Goal: Task Accomplishment & Management: Manage account settings

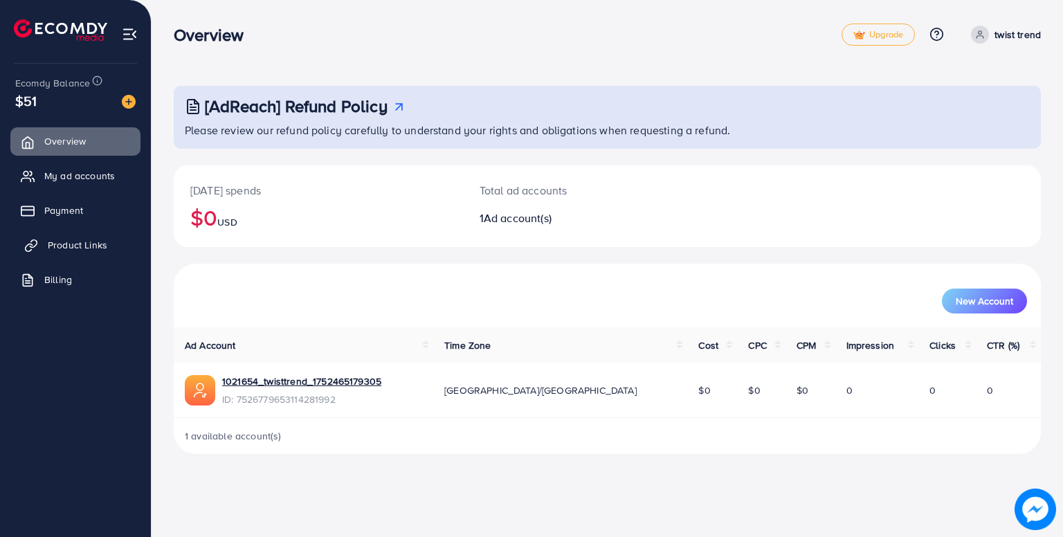
click at [113, 247] on link "Product Links" at bounding box center [75, 245] width 130 height 28
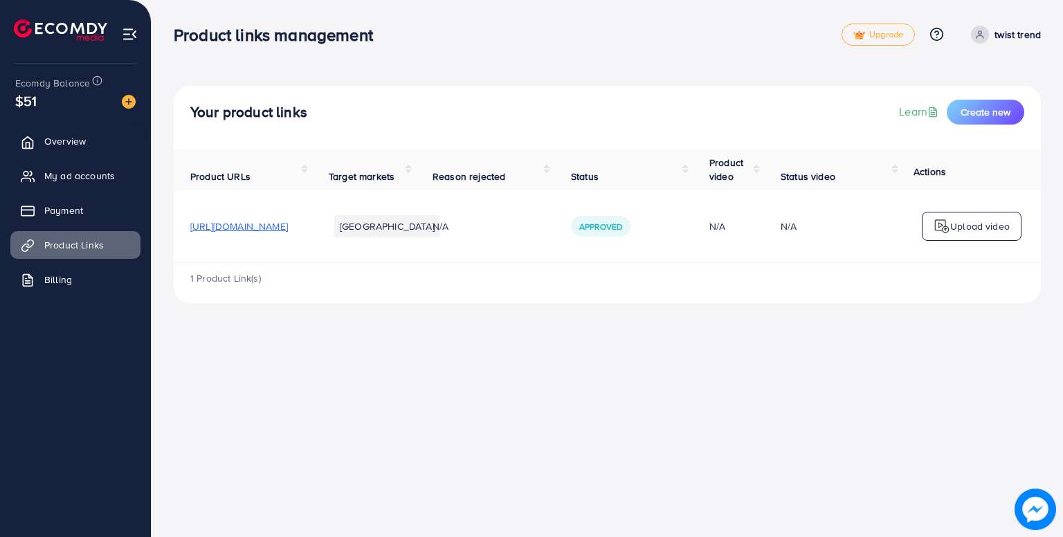
click at [554, 189] on th "Reason rejected" at bounding box center [485, 169] width 138 height 41
click at [622, 224] on span "Approved" at bounding box center [600, 227] width 43 height 12
click at [622, 223] on span "Approved" at bounding box center [600, 227] width 43 height 12
drag, startPoint x: 714, startPoint y: 223, endPoint x: 634, endPoint y: 231, distance: 80.6
click at [634, 231] on tr "https://www.twistrend.online/products/england-lot-imported-16inch-serving-trays…" at bounding box center [607, 226] width 867 height 73
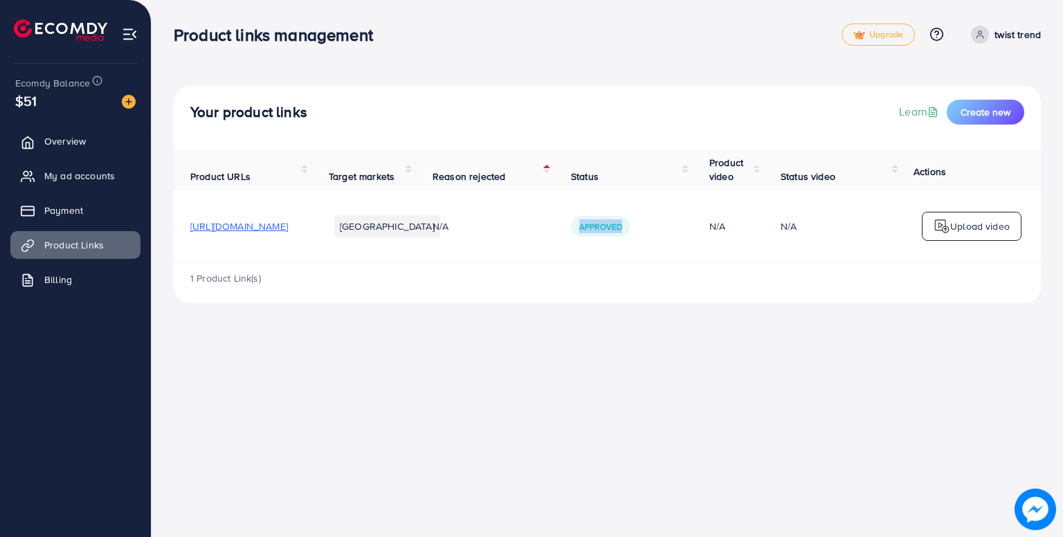
click at [554, 231] on td "N/A" at bounding box center [485, 226] width 138 height 73
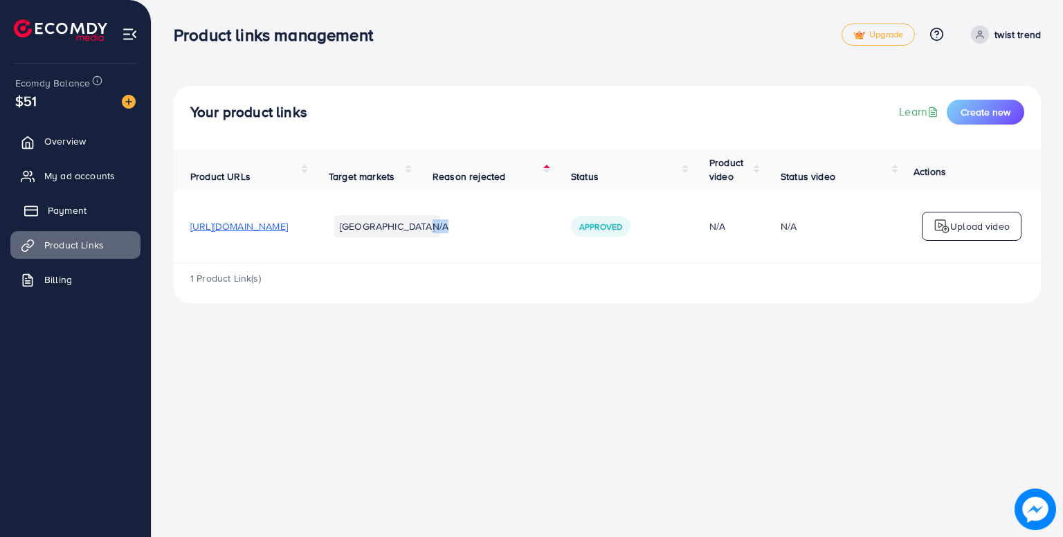
click at [69, 213] on span "Payment" at bounding box center [67, 210] width 39 height 14
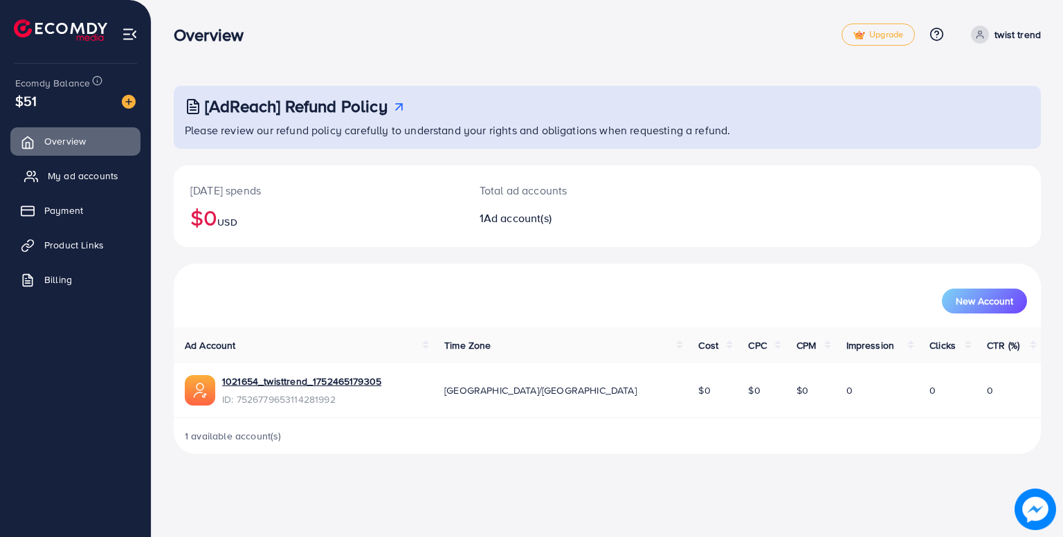
click at [93, 172] on span "My ad accounts" at bounding box center [83, 176] width 71 height 14
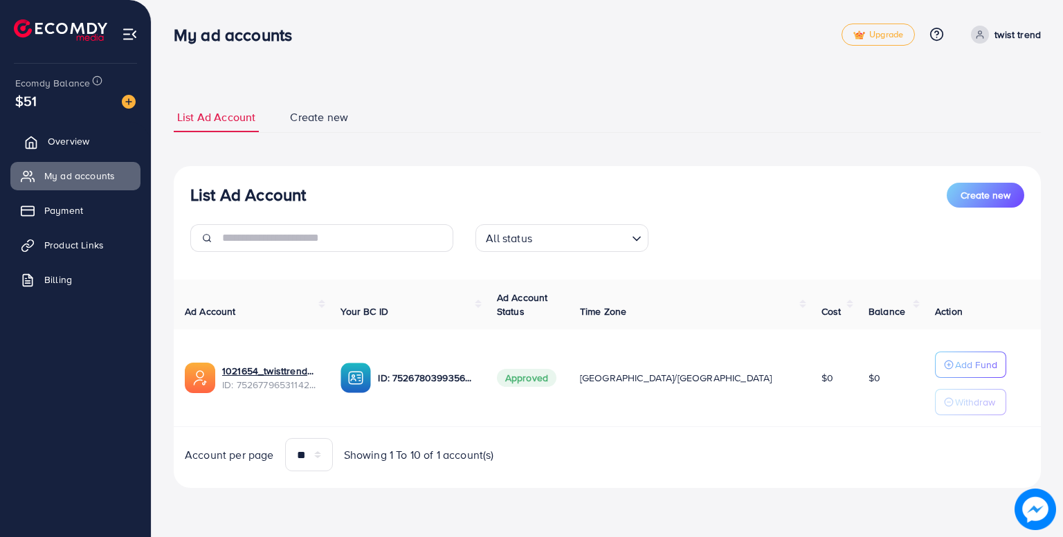
click at [109, 140] on link "Overview" at bounding box center [75, 141] width 130 height 28
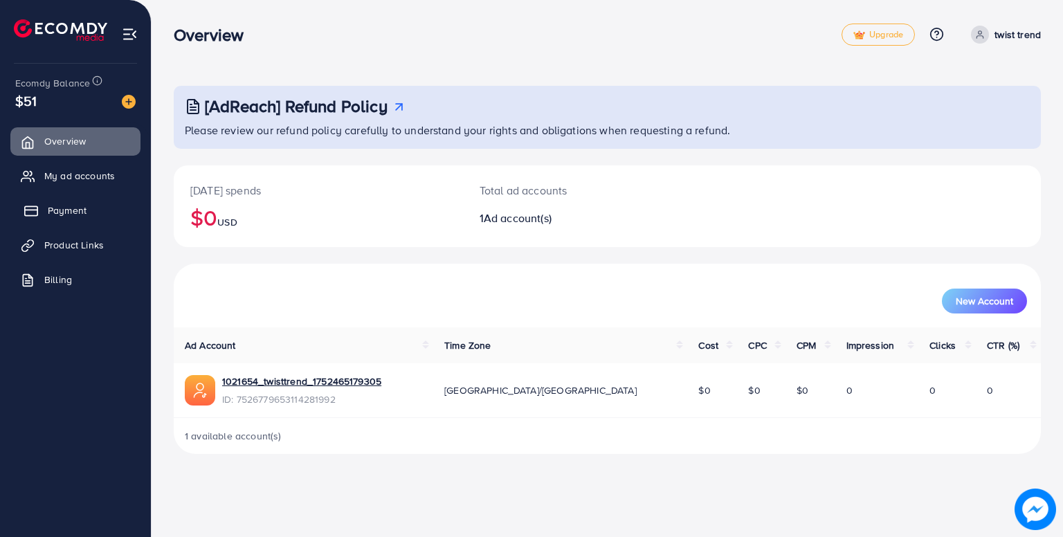
click at [91, 201] on link "Payment" at bounding box center [75, 210] width 130 height 28
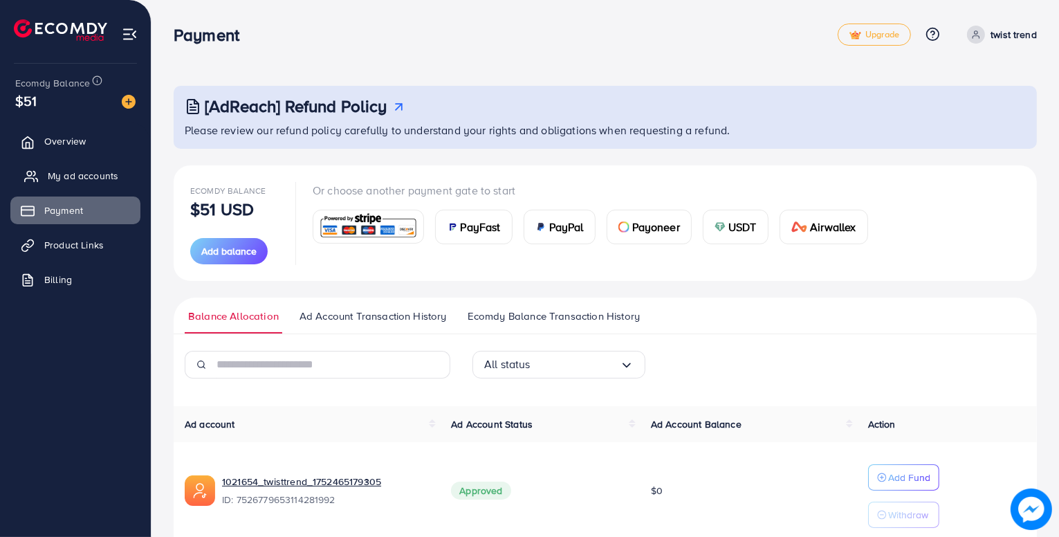
click at [75, 169] on span "My ad accounts" at bounding box center [83, 176] width 71 height 14
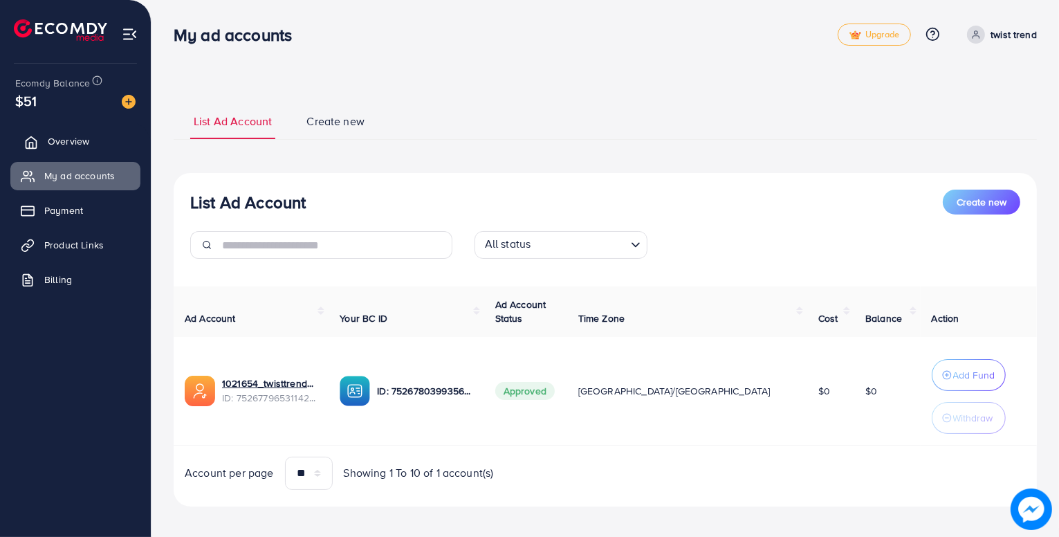
click at [50, 139] on span "Overview" at bounding box center [69, 141] width 42 height 14
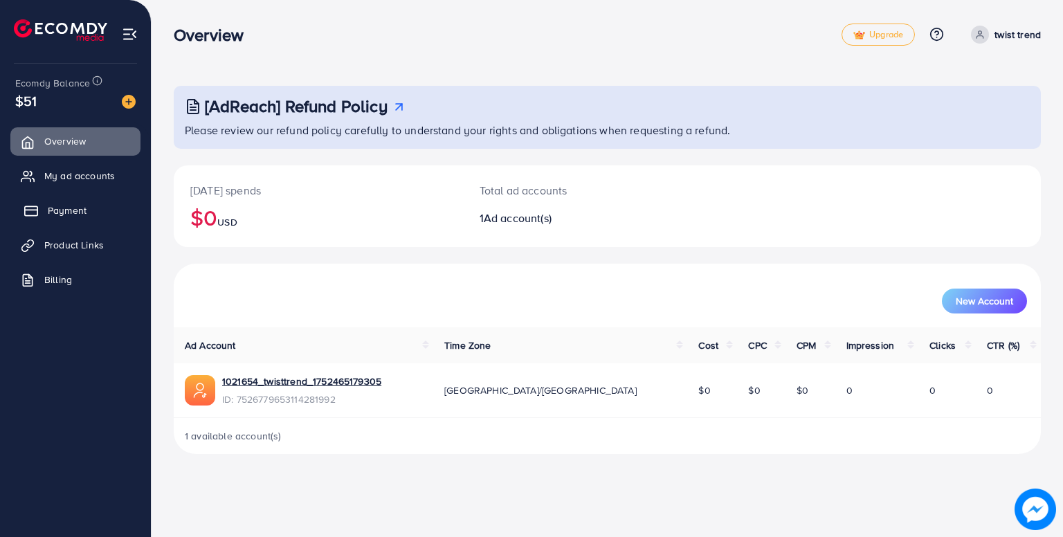
click at [96, 201] on link "Payment" at bounding box center [75, 210] width 130 height 28
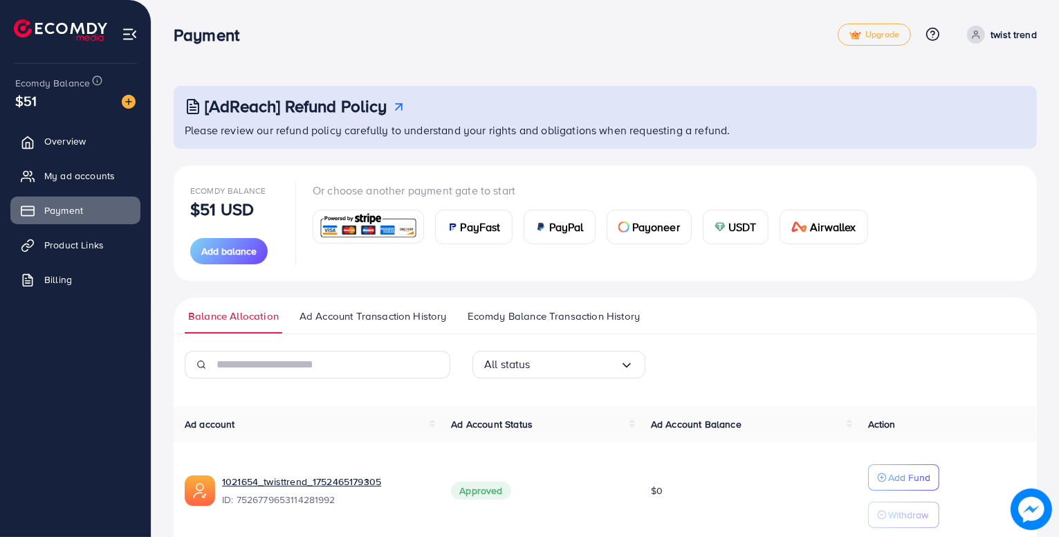
click at [331, 304] on ul "Balance Allocation Ad Account Transaction History Ecomdy Balance Transaction Hi…" at bounding box center [605, 315] width 863 height 37
click at [383, 311] on span "Ad Account Transaction History" at bounding box center [373, 316] width 147 height 15
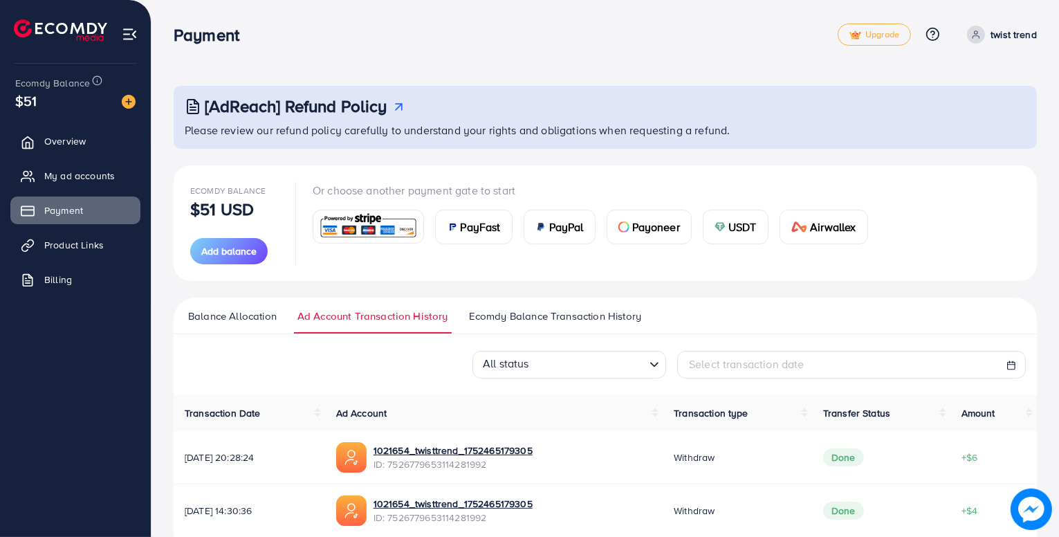
click at [536, 311] on span "Ecomdy Balance Transaction History" at bounding box center [555, 316] width 172 height 15
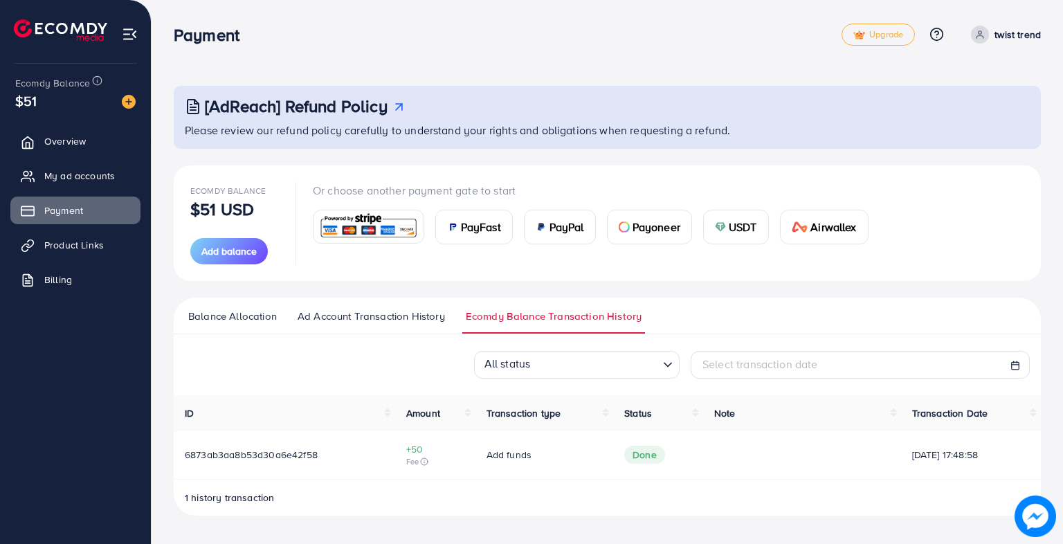
drag, startPoint x: 483, startPoint y: 122, endPoint x: 987, endPoint y: 212, distance: 511.6
click at [987, 212] on div "Ecomdy Balance $51 USD Add balance Or choose another payment gate to start PayF…" at bounding box center [607, 223] width 834 height 82
click at [63, 144] on span "Overview" at bounding box center [69, 141] width 42 height 14
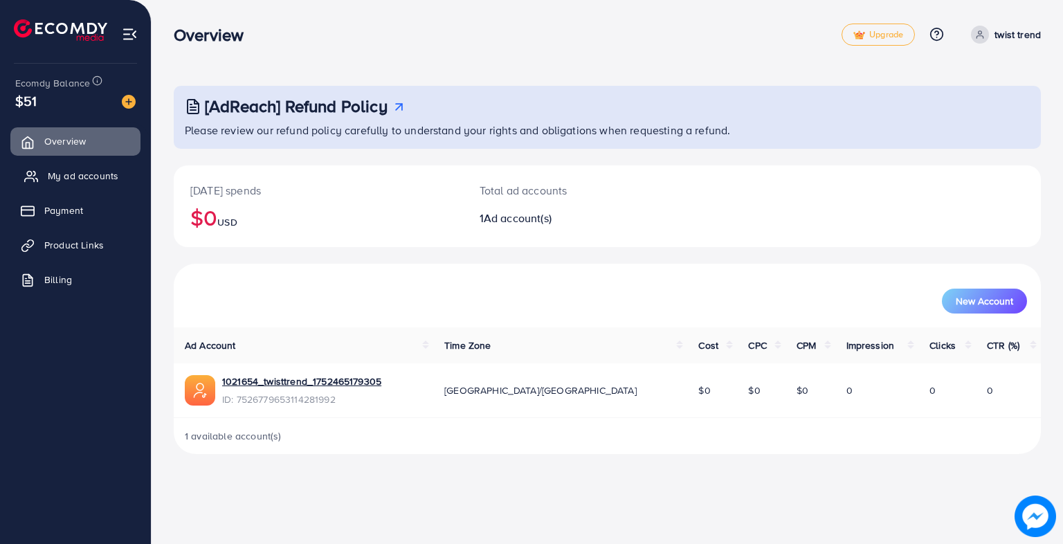
click at [66, 172] on span "My ad accounts" at bounding box center [83, 176] width 71 height 14
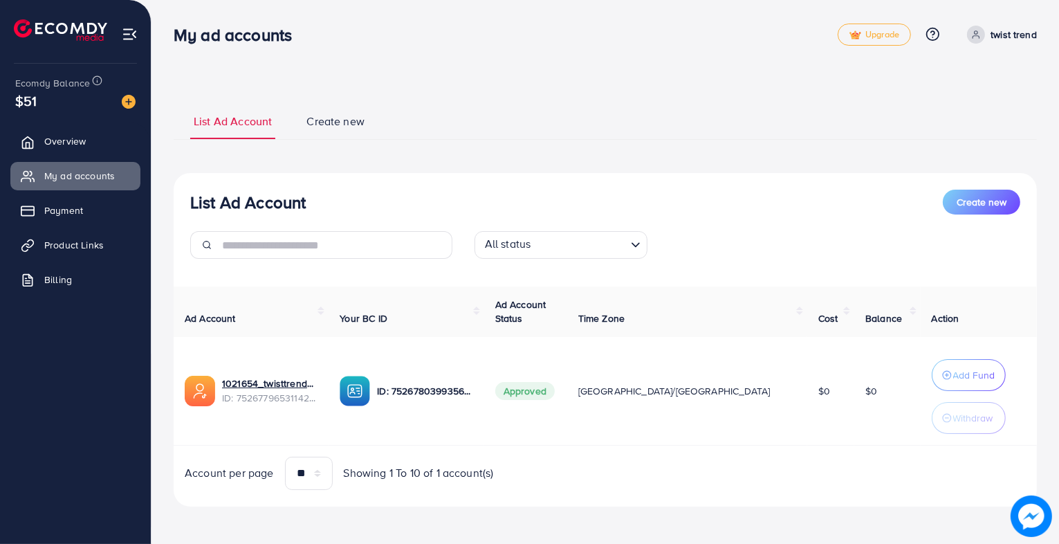
click at [122, 40] on img at bounding box center [130, 34] width 16 height 16
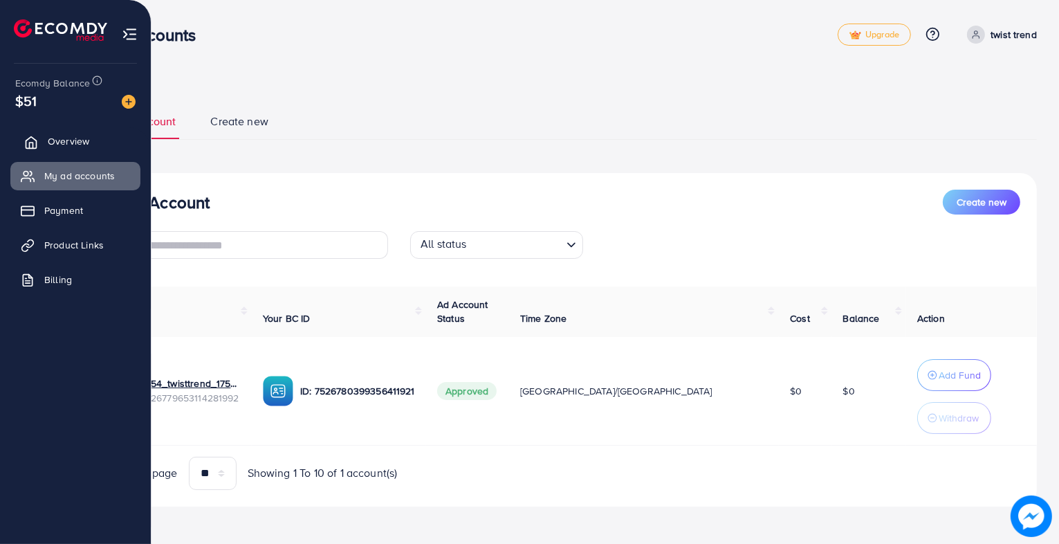
click at [27, 152] on link "Overview" at bounding box center [75, 141] width 130 height 28
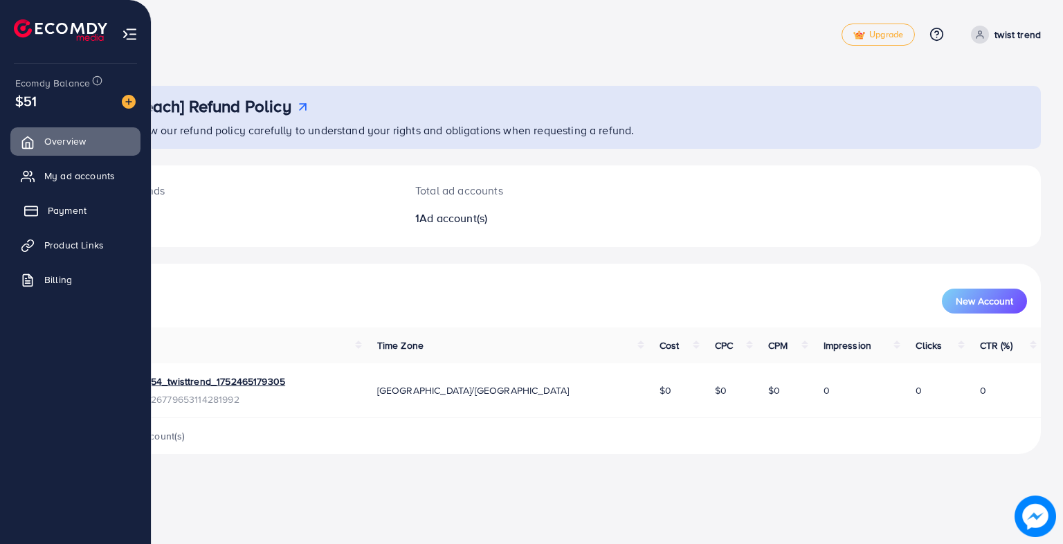
click at [72, 209] on span "Payment" at bounding box center [67, 210] width 39 height 14
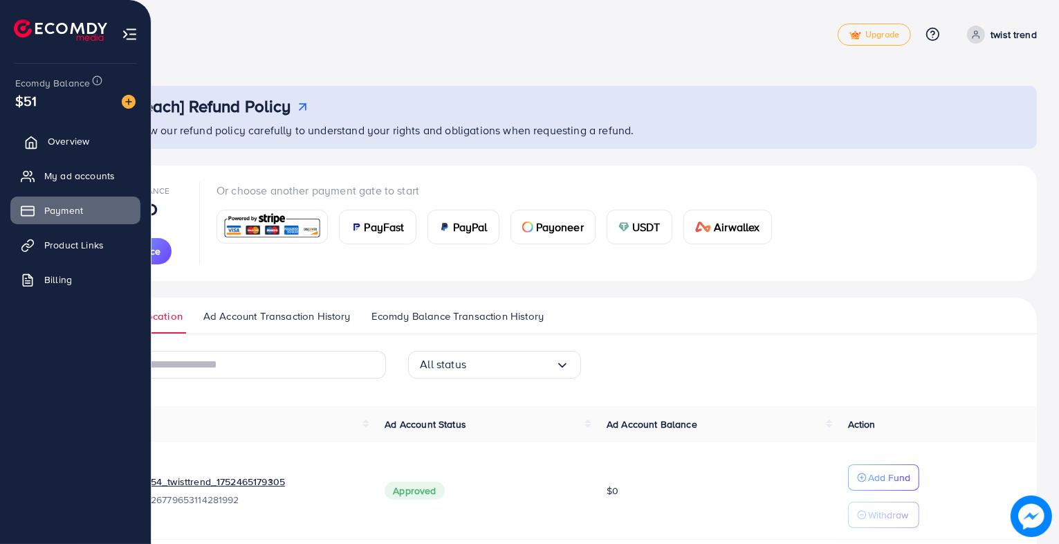
click at [86, 147] on span "Overview" at bounding box center [69, 141] width 42 height 14
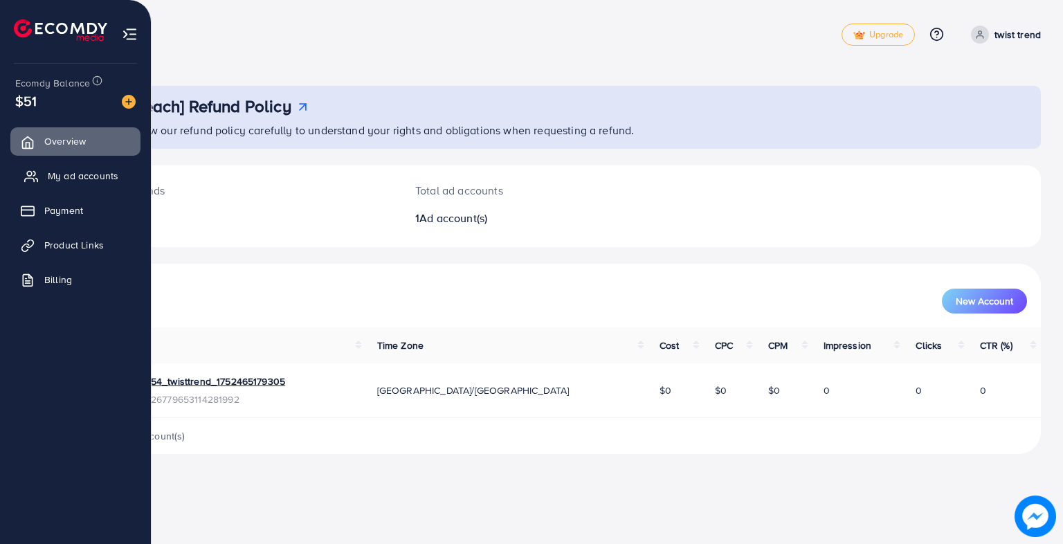
click at [90, 187] on link "My ad accounts" at bounding box center [75, 176] width 130 height 28
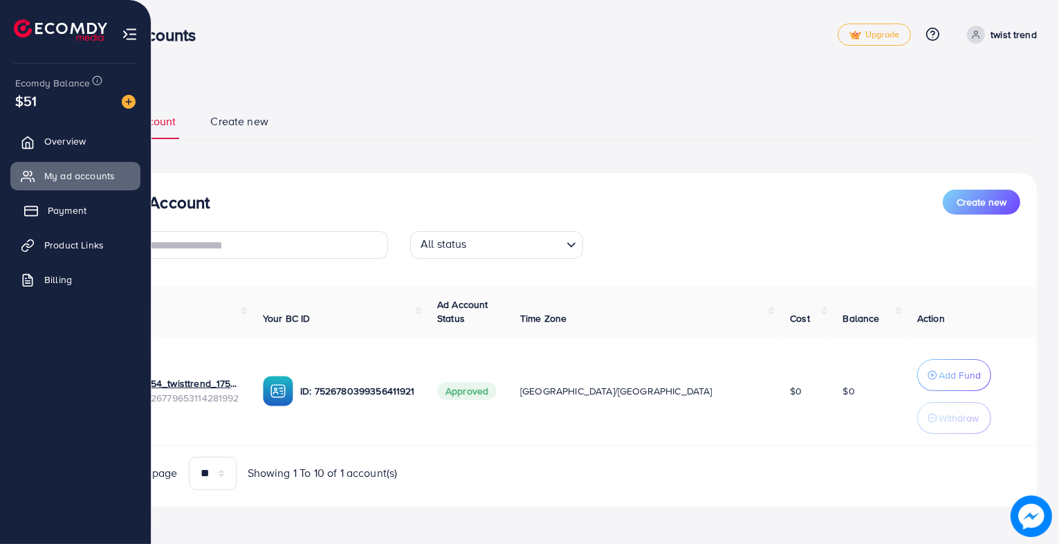
click at [89, 201] on link "Payment" at bounding box center [75, 210] width 130 height 28
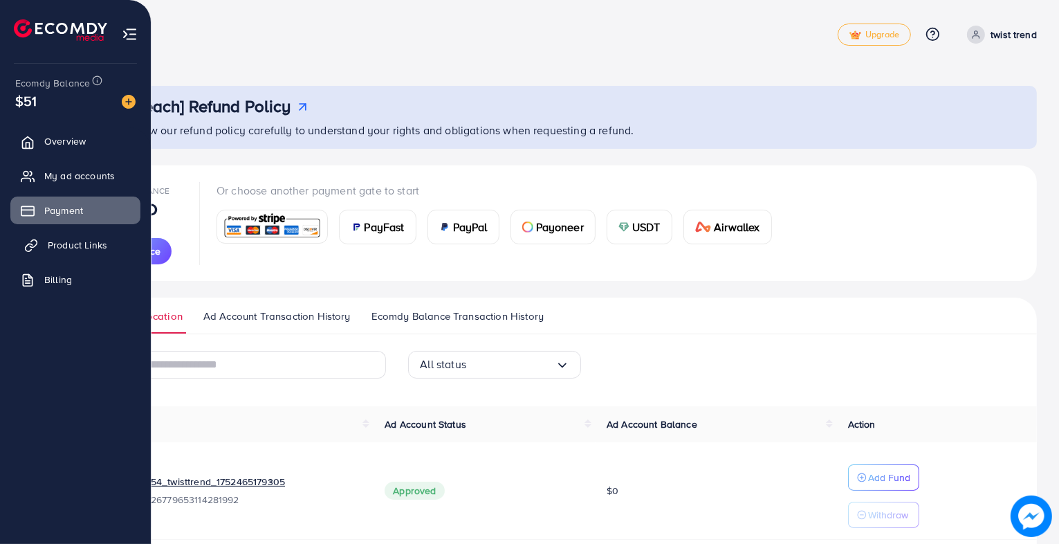
click at [83, 239] on span "Product Links" at bounding box center [77, 245] width 59 height 14
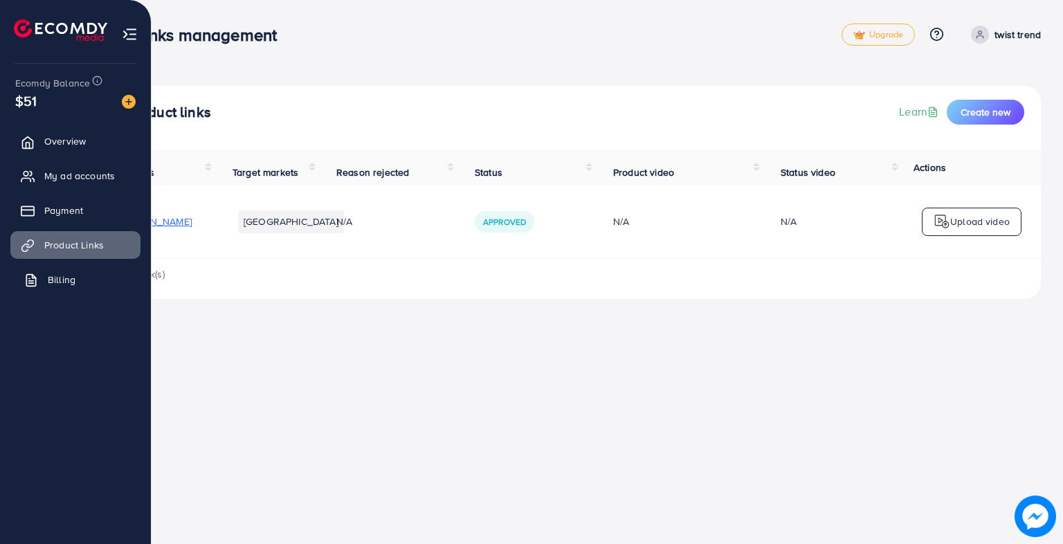
click at [76, 277] on link "Billing" at bounding box center [75, 280] width 130 height 28
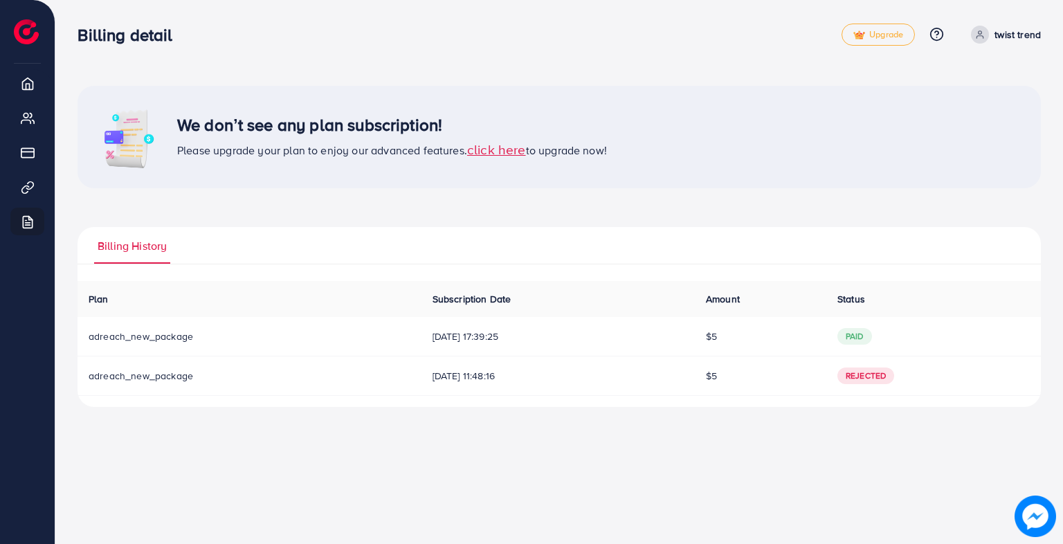
click at [66, 458] on div "Billing detail Upgrade Help Center Contact Support Plans and Pricing Term and p…" at bounding box center [531, 272] width 1063 height 544
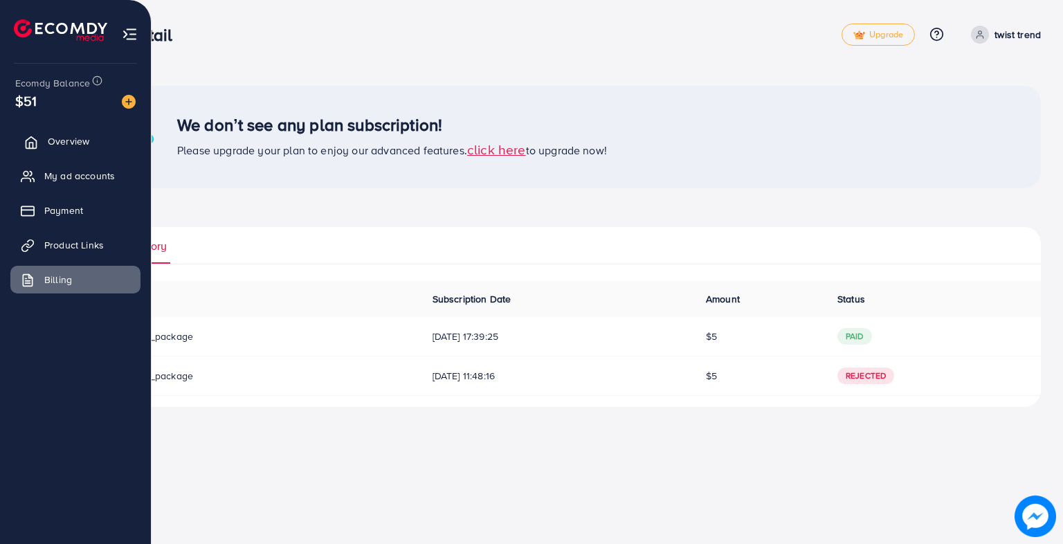
click at [62, 149] on link "Overview" at bounding box center [75, 141] width 130 height 28
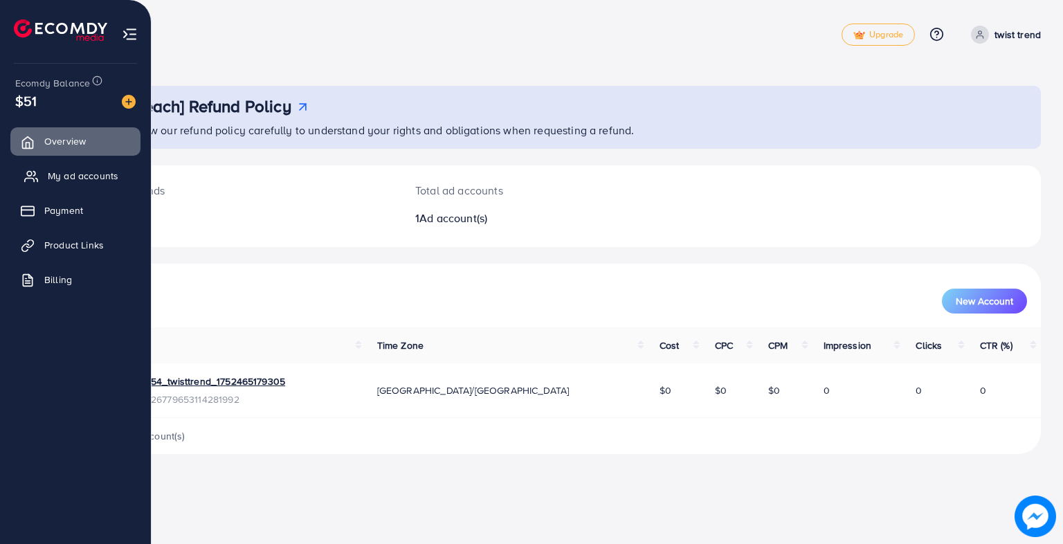
click at [59, 172] on span "My ad accounts" at bounding box center [83, 176] width 71 height 14
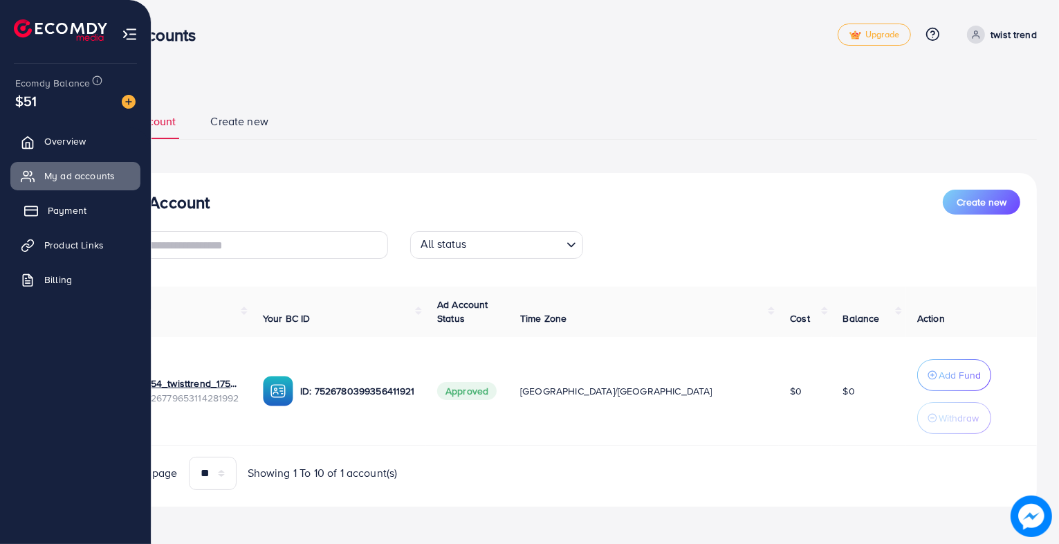
click at [56, 208] on span "Payment" at bounding box center [67, 210] width 39 height 14
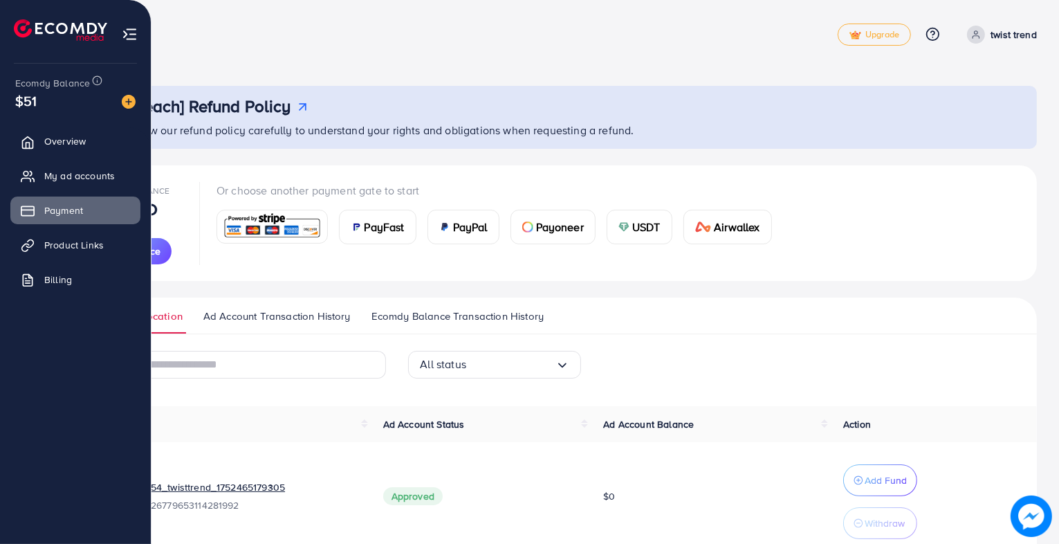
click at [50, 228] on ul "Overview My ad accounts Payment Product Links Billing" at bounding box center [75, 217] width 151 height 181
click at [47, 245] on link "Product Links" at bounding box center [75, 245] width 130 height 28
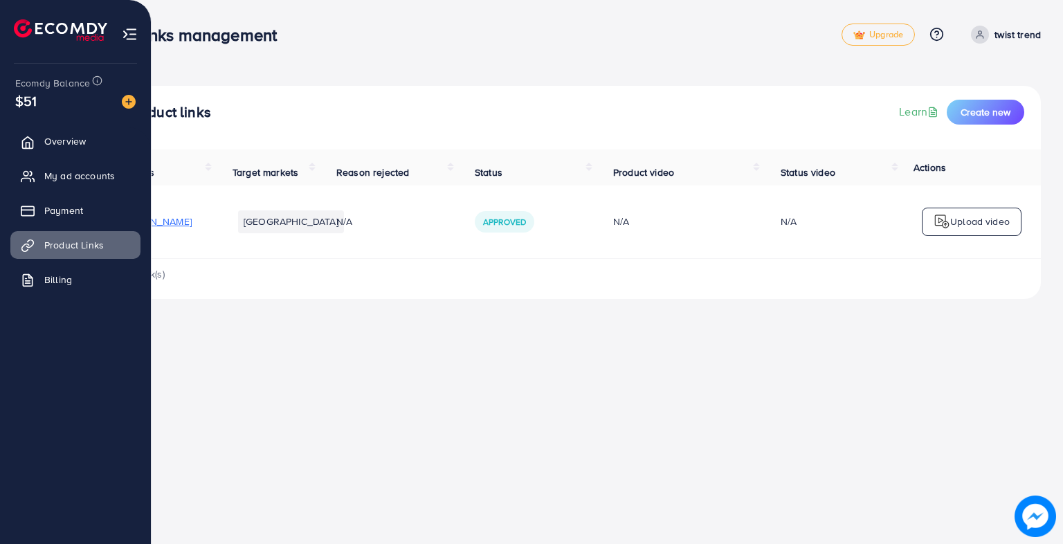
click at [40, 295] on ul "Overview My ad accounts Payment Product Links Billing" at bounding box center [75, 217] width 151 height 181
click at [37, 292] on link "Billing" at bounding box center [75, 280] width 130 height 28
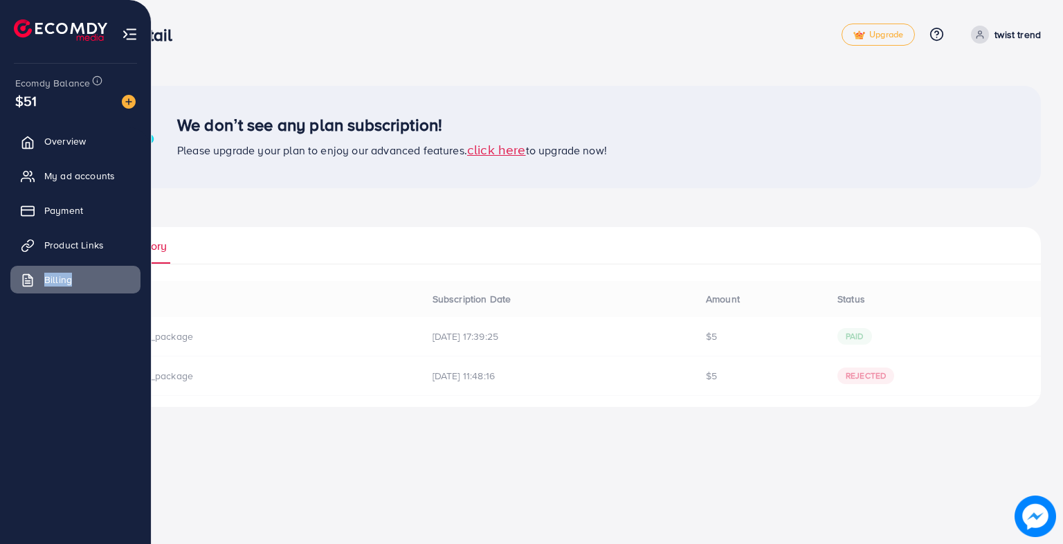
click at [42, 300] on ul "Overview My ad accounts Payment Product Links Billing" at bounding box center [75, 217] width 151 height 181
click at [43, 299] on ul "Overview My ad accounts Payment Product Links Billing" at bounding box center [75, 217] width 151 height 181
click at [103, 311] on ul "Overview My ad accounts Payment Product Links Billing" at bounding box center [75, 297] width 151 height 351
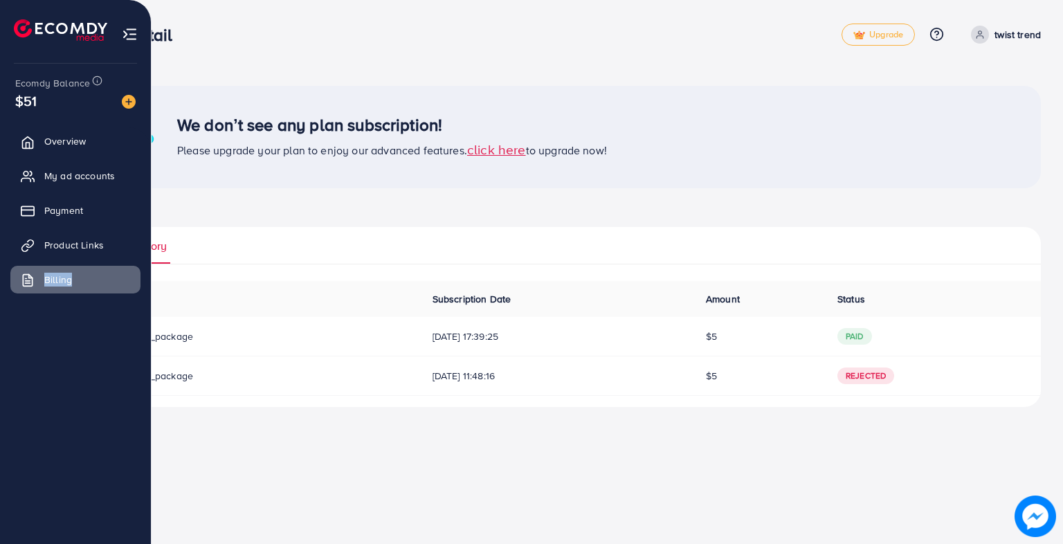
click at [103, 311] on ul "Overview My ad accounts Payment Product Links Billing" at bounding box center [75, 297] width 151 height 351
click at [72, 134] on span "Overview" at bounding box center [69, 141] width 42 height 14
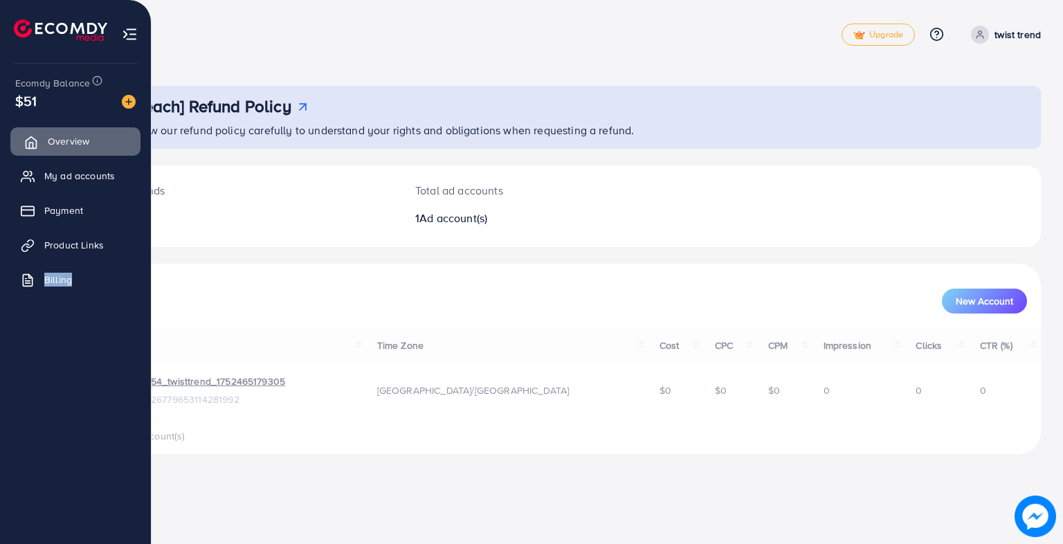
click at [72, 134] on span "Overview" at bounding box center [69, 141] width 42 height 14
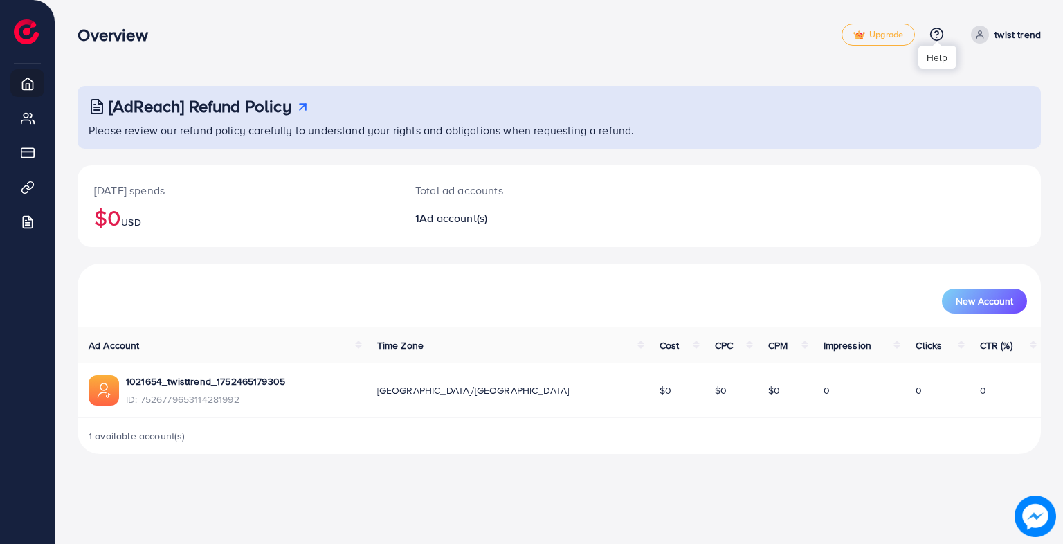
click at [936, 33] on icon at bounding box center [936, 34] width 15 height 15
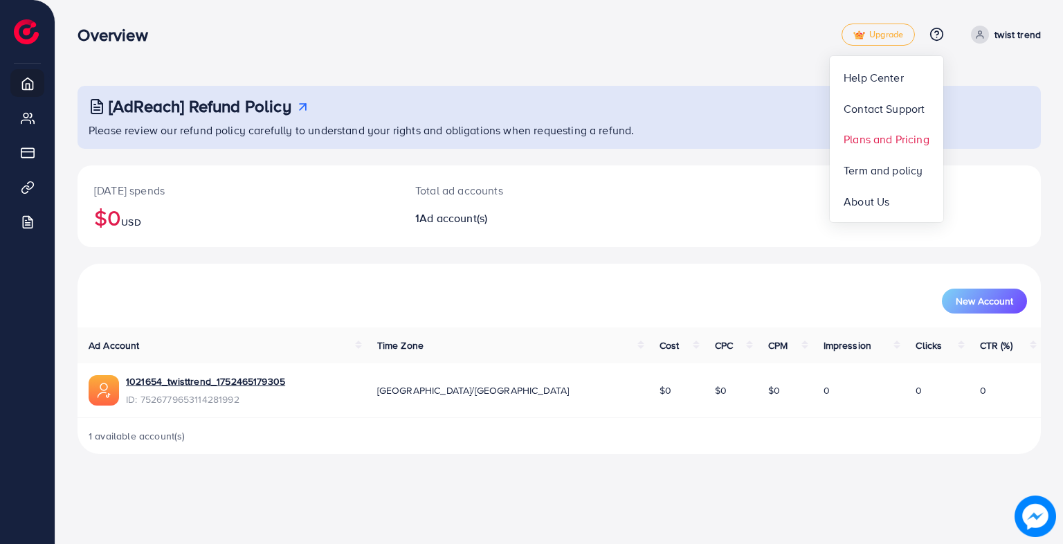
click at [864, 136] on span "Plans and Pricing" at bounding box center [886, 139] width 86 height 17
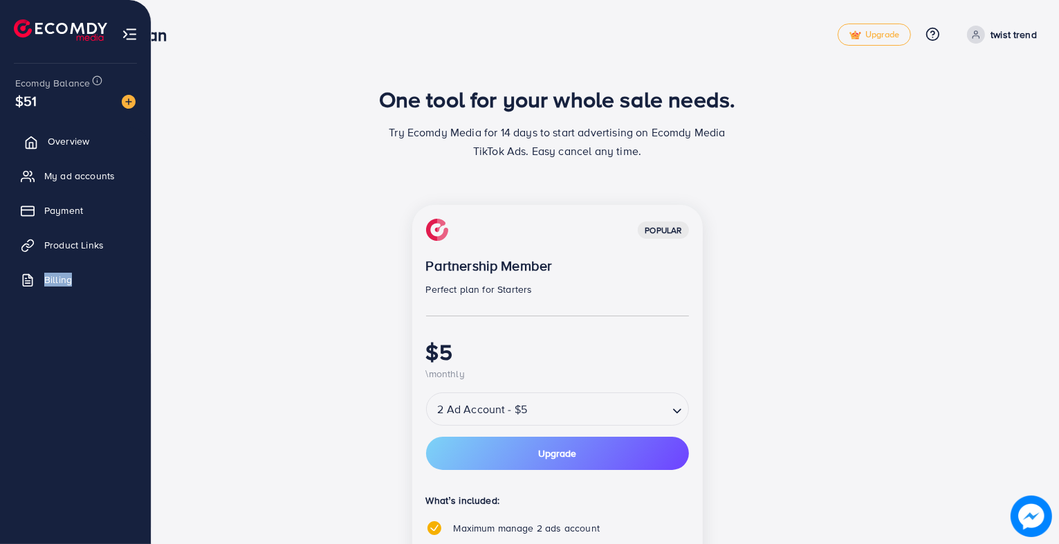
click at [60, 147] on span "Overview" at bounding box center [69, 141] width 42 height 14
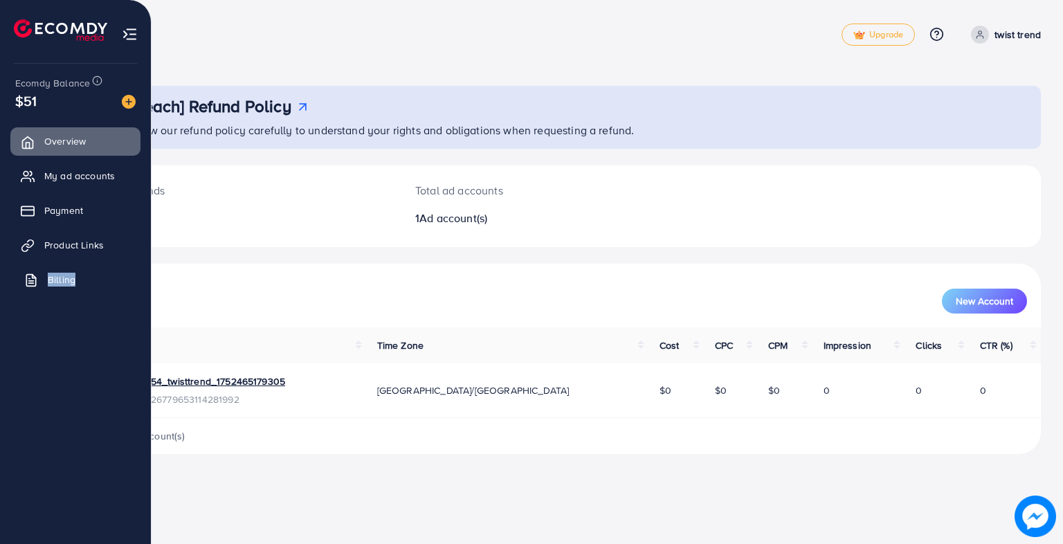
click at [89, 270] on link "Billing" at bounding box center [75, 280] width 130 height 28
